Goal: Information Seeking & Learning: Check status

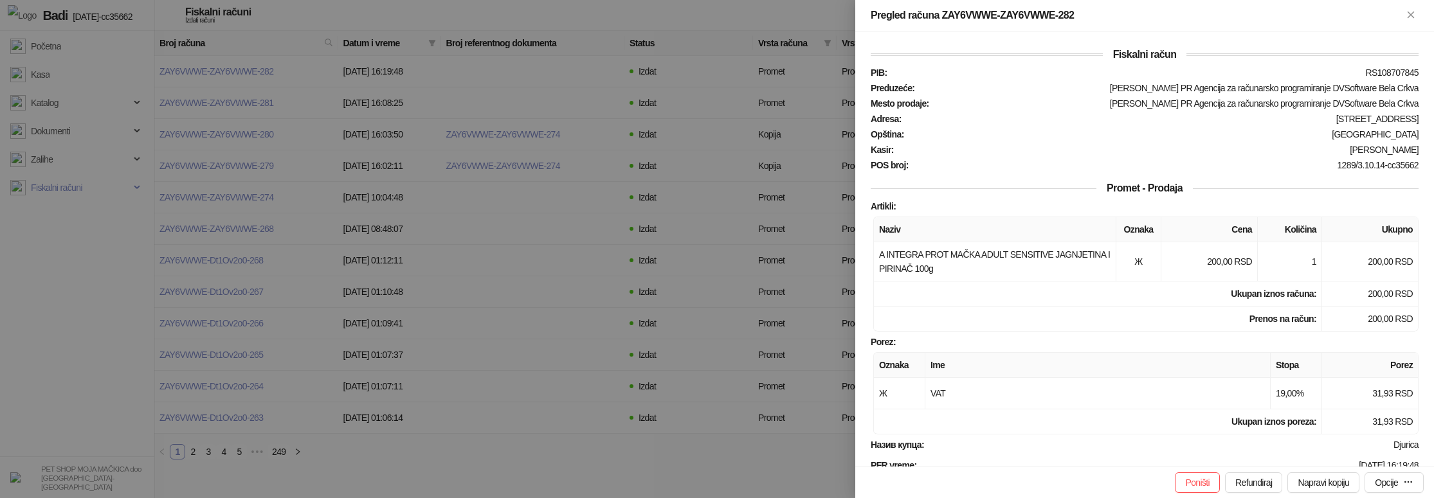
scroll to position [255, 0]
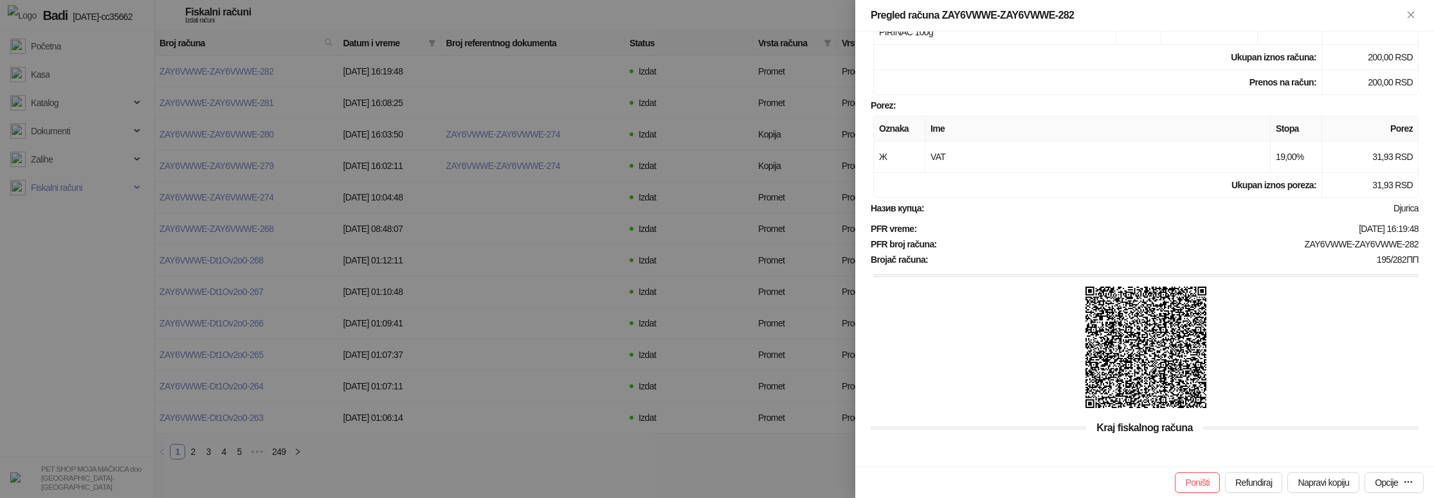
click at [885, 203] on strong "Назив купца :" at bounding box center [896, 208] width 53 height 10
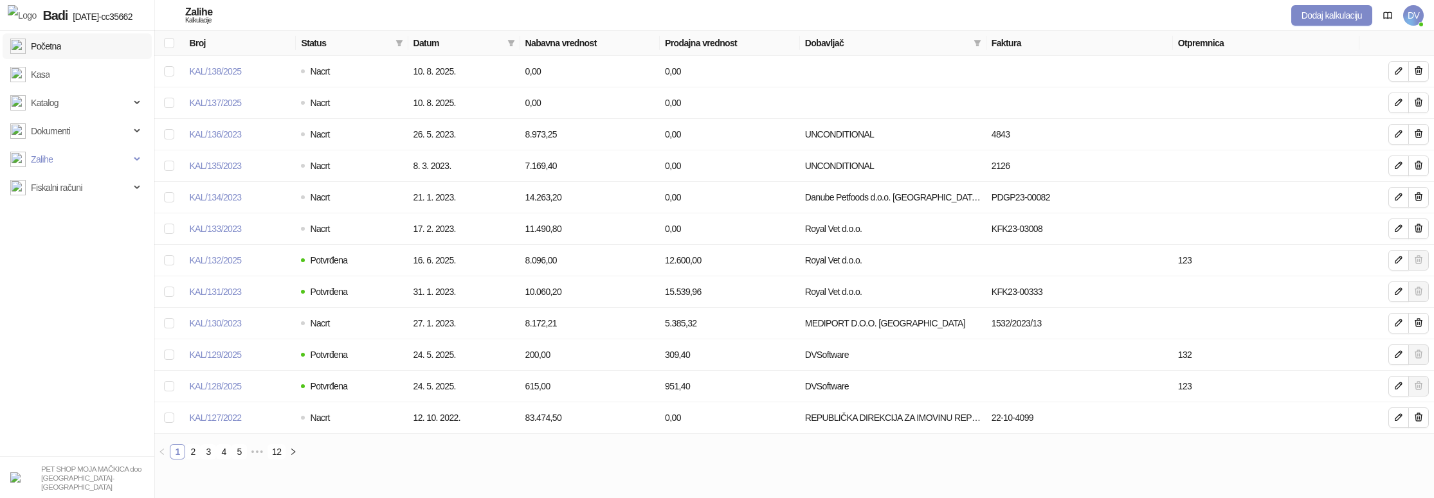
click at [60, 40] on link "Početna" at bounding box center [35, 46] width 51 height 26
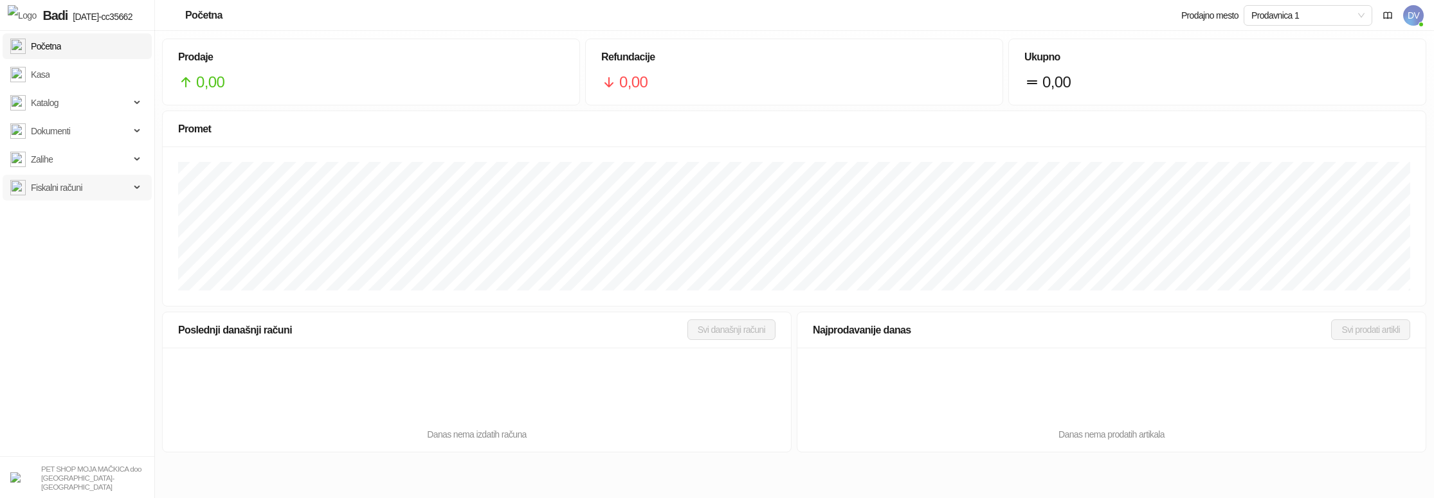
click at [71, 184] on span "Fiskalni računi" at bounding box center [56, 188] width 51 height 26
click at [71, 208] on link "Izdati računi" at bounding box center [47, 216] width 64 height 26
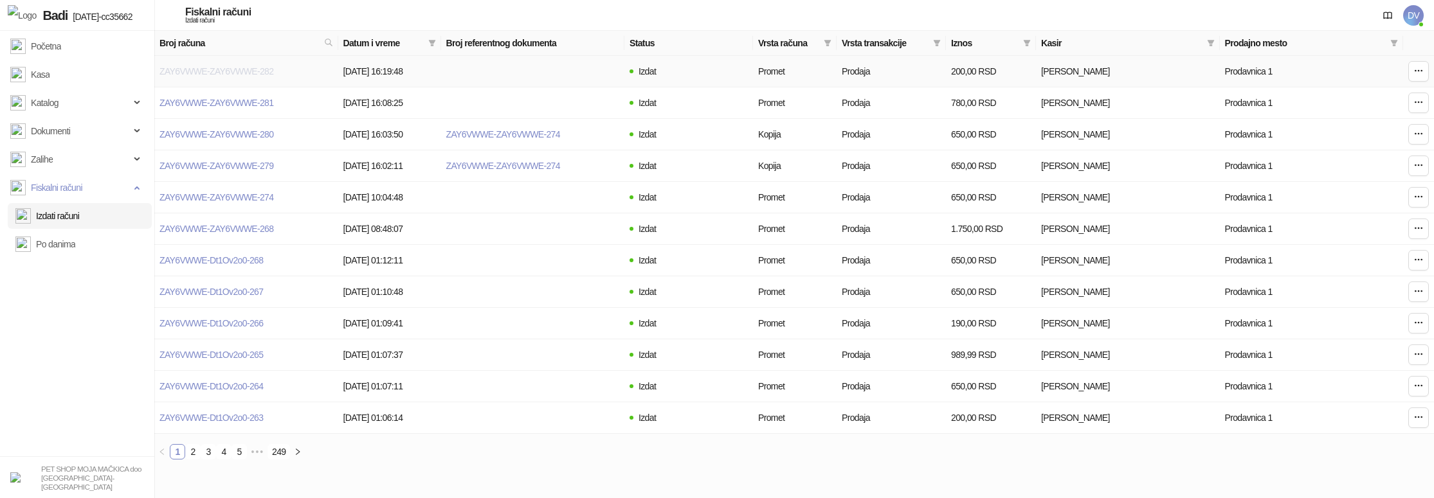
click at [233, 68] on link "ZAY6VWWE-ZAY6VWWE-282" at bounding box center [216, 71] width 114 height 10
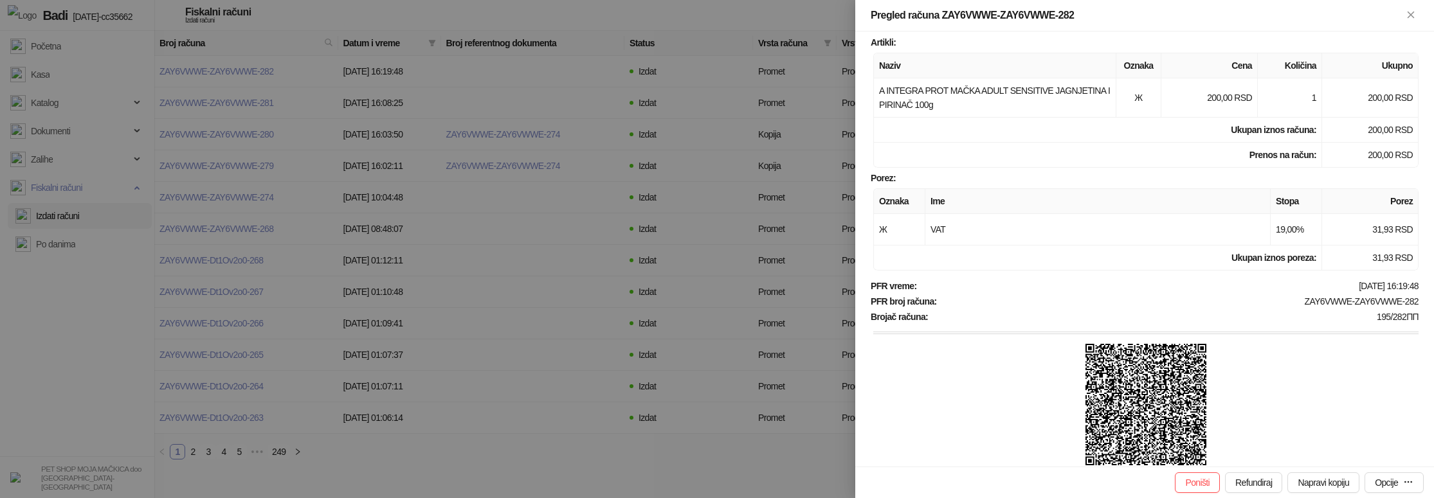
scroll to position [297, 0]
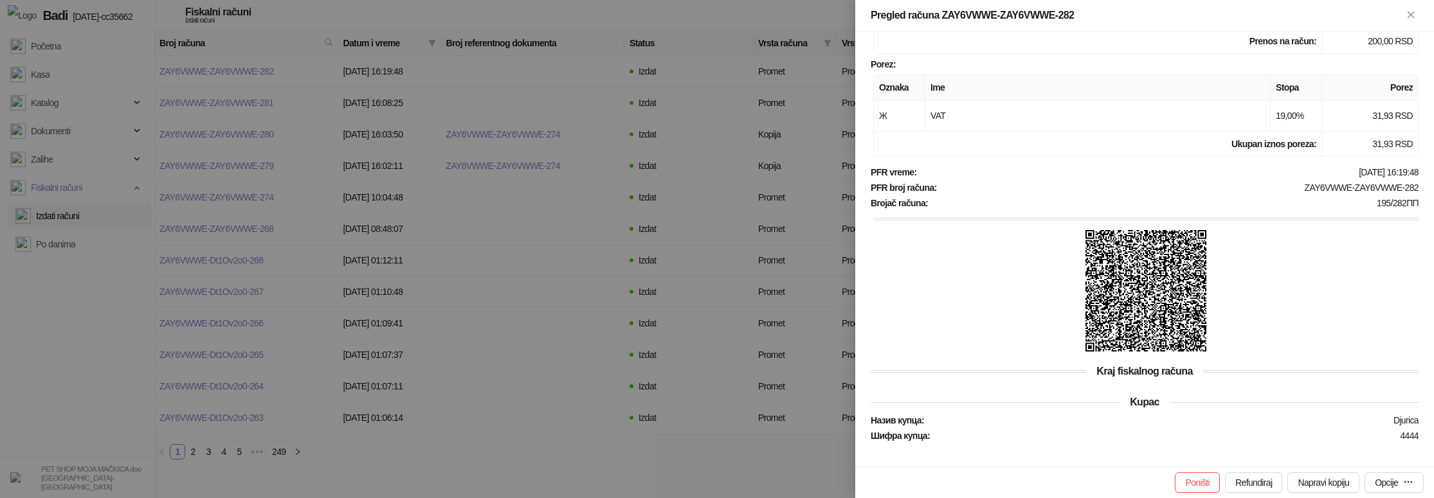
click at [621, 179] on div at bounding box center [717, 249] width 1434 height 498
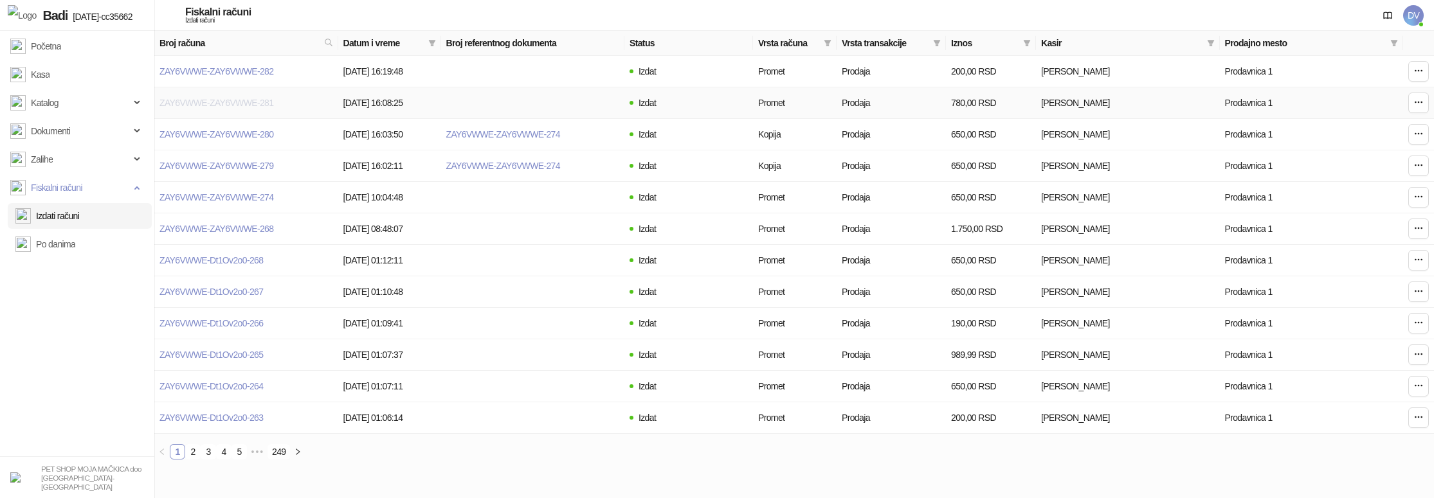
click at [217, 104] on link "ZAY6VWWE-ZAY6VWWE-281" at bounding box center [216, 103] width 114 height 10
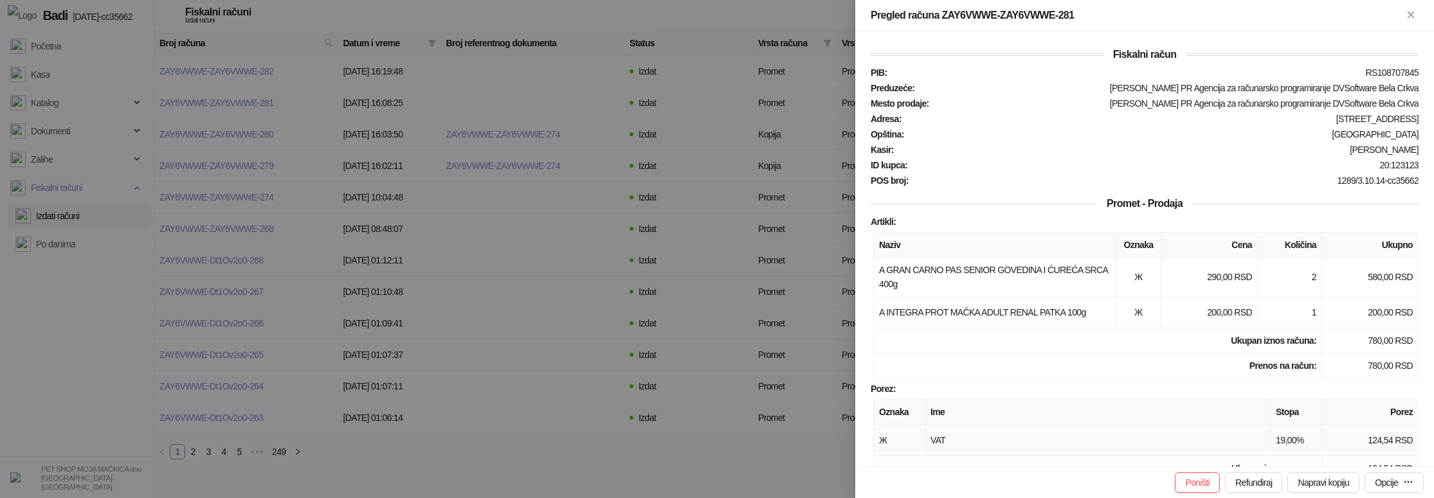
scroll to position [362, 0]
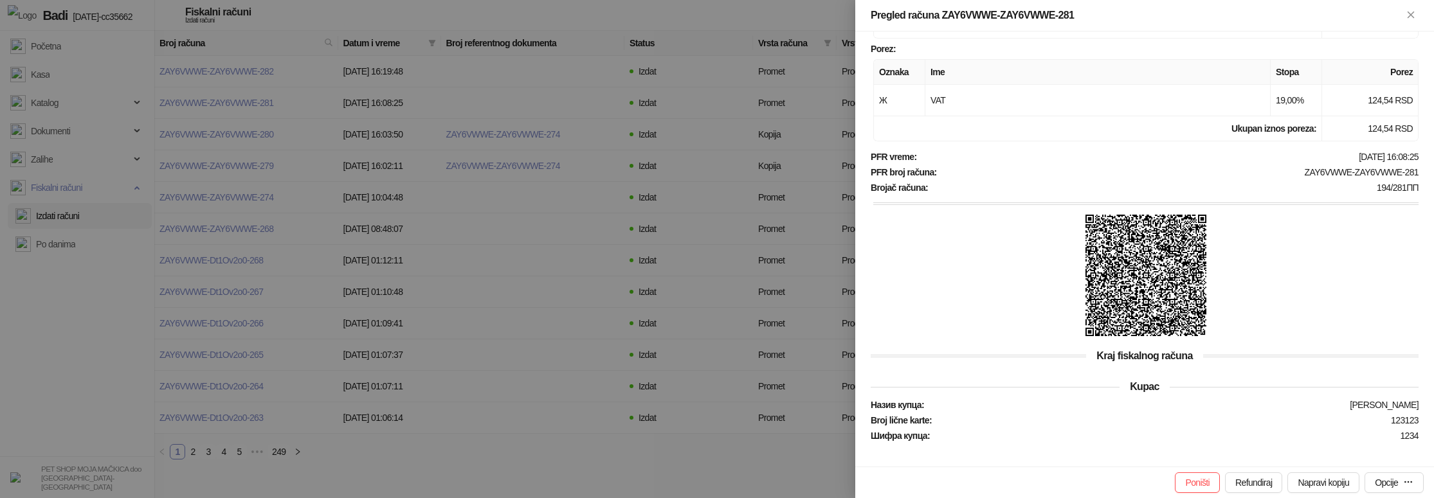
click at [390, 323] on div at bounding box center [717, 249] width 1434 height 498
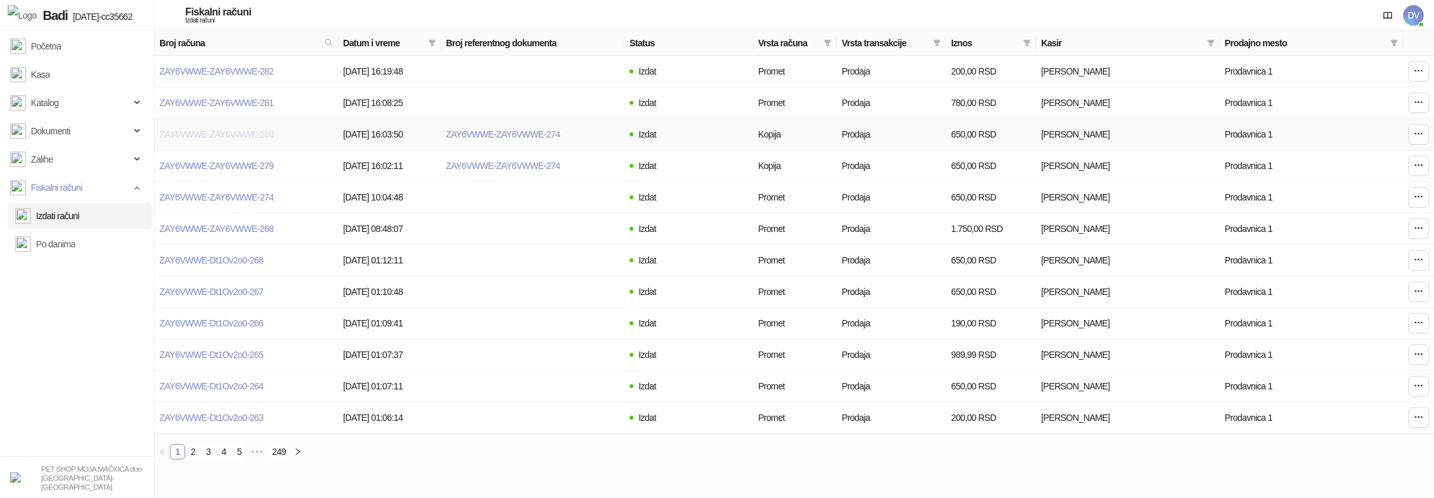
click at [233, 136] on link "ZAY6VWWE-ZAY6VWWE-280" at bounding box center [216, 134] width 114 height 10
